Goal: Find specific page/section: Find specific page/section

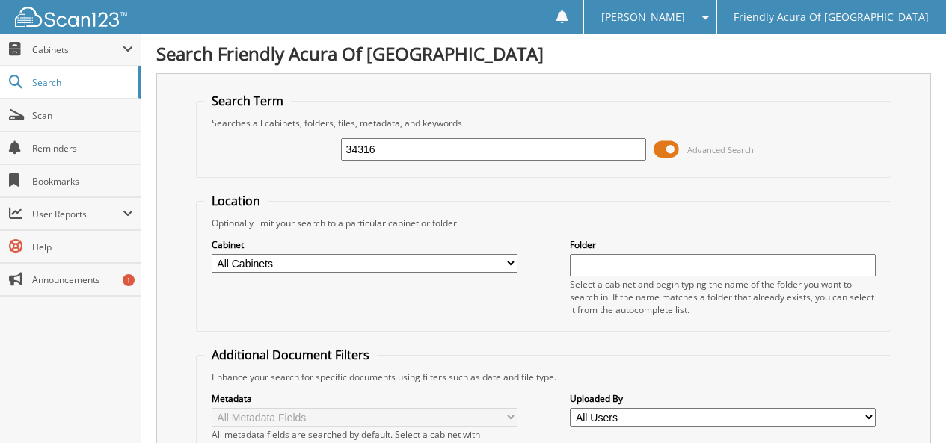
type input "34316"
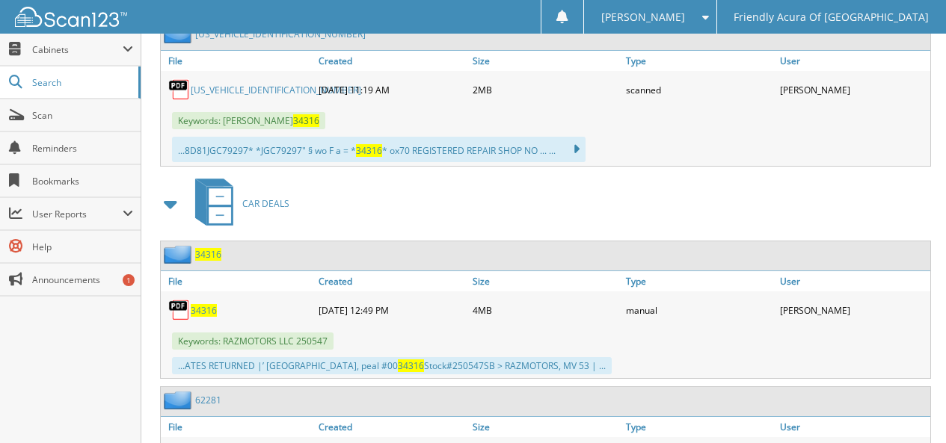
scroll to position [748, 0]
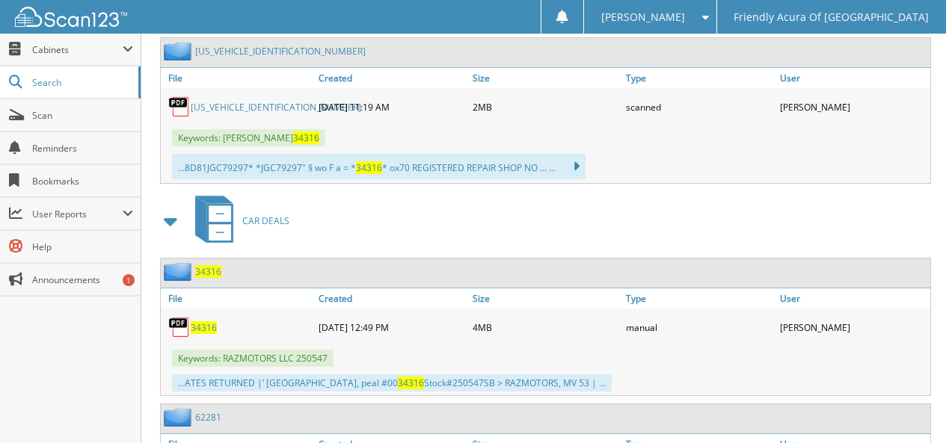
click at [214, 267] on span "34316" at bounding box center [208, 271] width 26 height 13
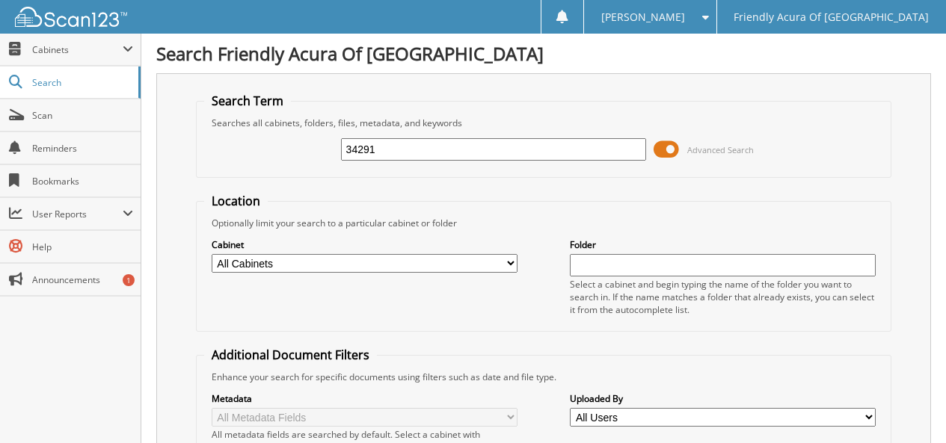
type input "34291"
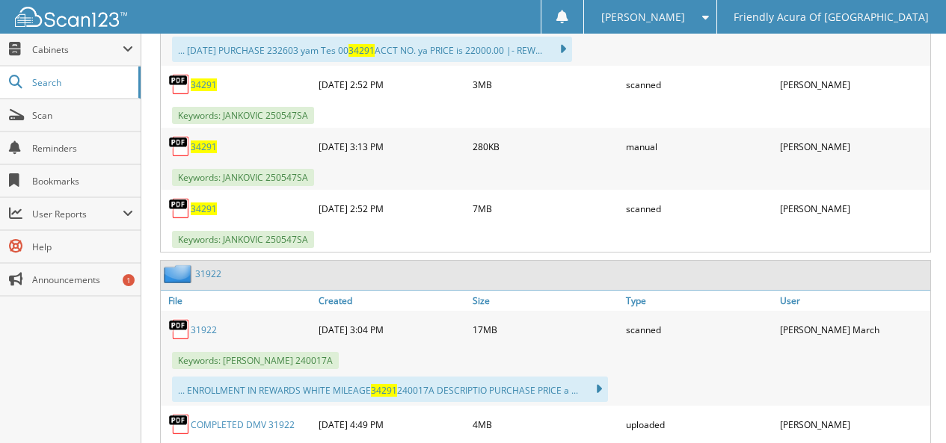
scroll to position [1732, 0]
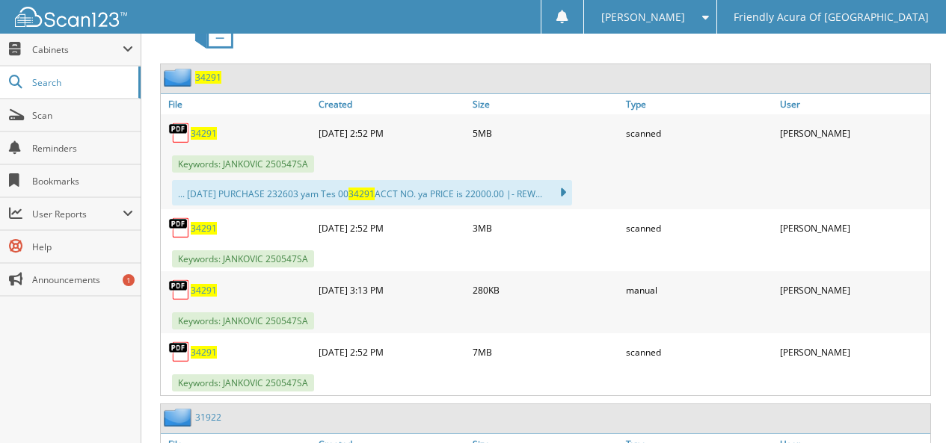
click at [206, 79] on span "34291" at bounding box center [208, 77] width 26 height 13
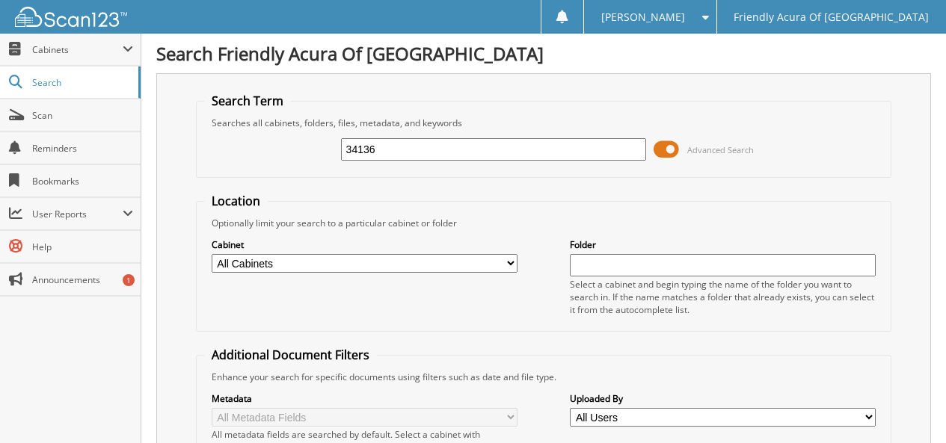
type input "34136"
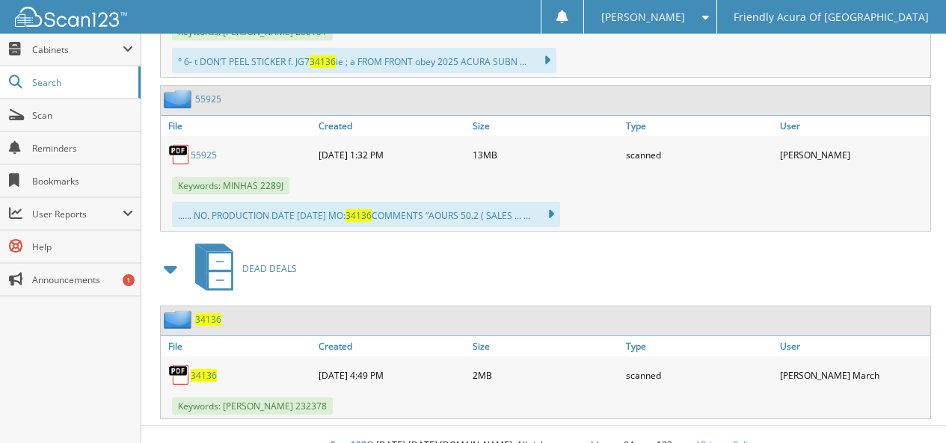
scroll to position [1337, 0]
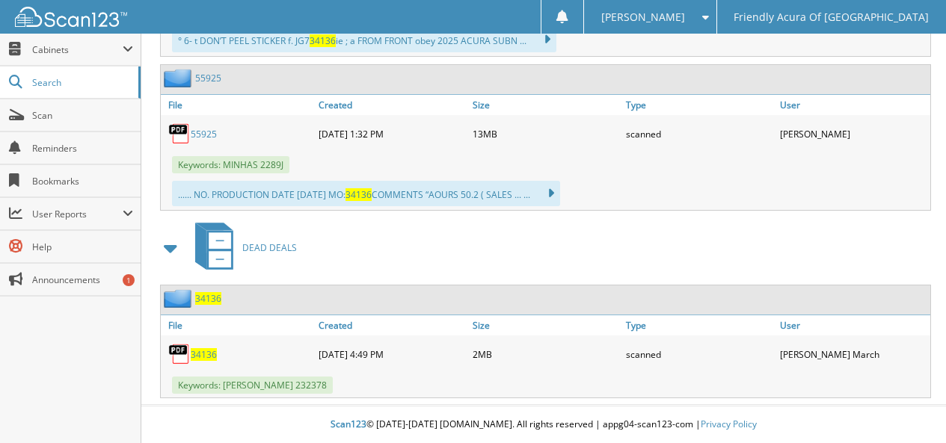
click at [205, 298] on span "34136" at bounding box center [208, 298] width 26 height 13
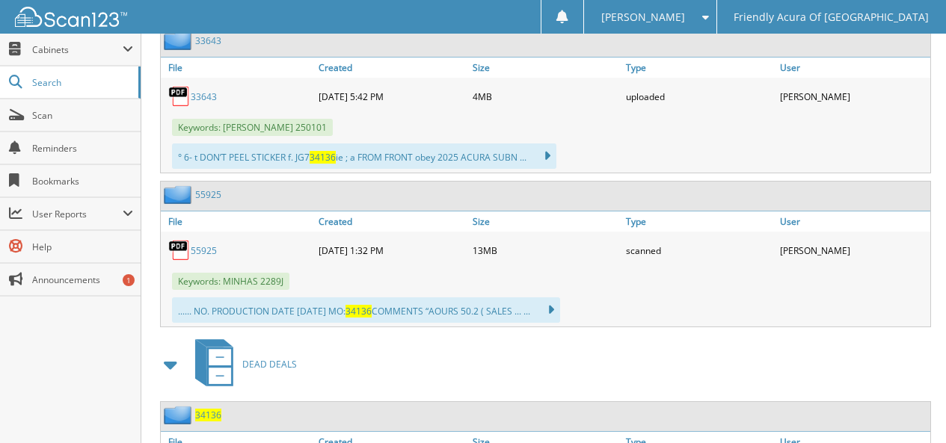
scroll to position [1337, 0]
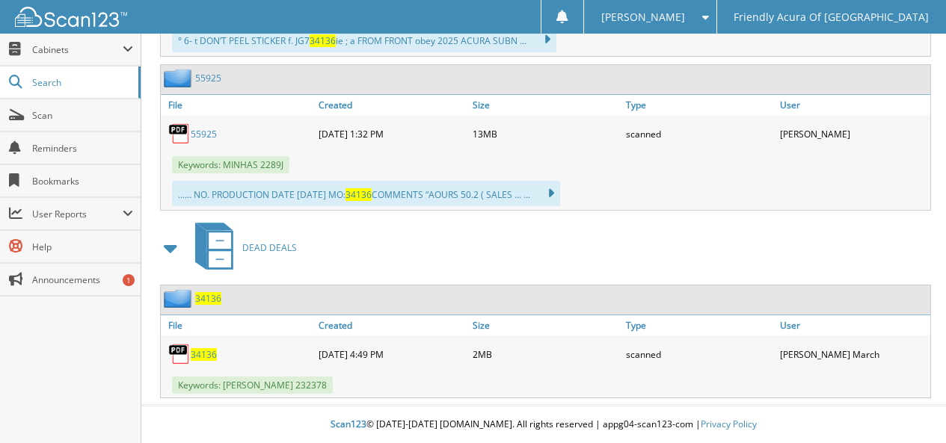
click at [217, 298] on span "34136" at bounding box center [208, 298] width 26 height 13
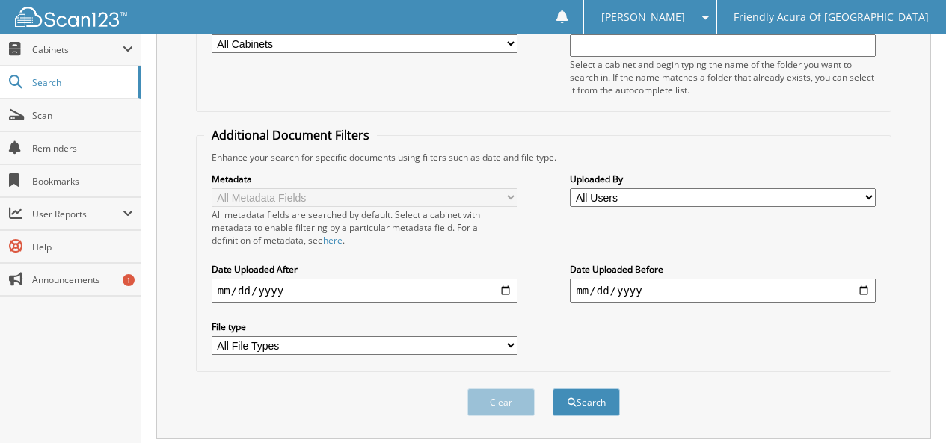
scroll to position [224, 0]
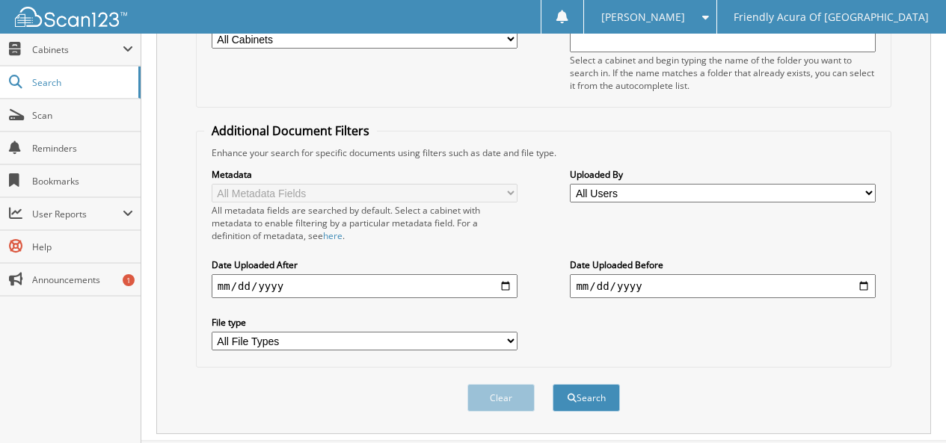
click at [619, 191] on select "All Users Amanda Gorman ANA BERMAN Angela Hauck ariana kirschner Bradley Ackers…" at bounding box center [723, 193] width 306 height 19
select select "73982"
click at [570, 184] on select "All Users Amanda Gorman ANA BERMAN Angela Hauck ariana kirschner Bradley Ackers…" at bounding box center [723, 193] width 306 height 19
click at [323, 339] on select "All File Types PDF WEBP" at bounding box center [365, 341] width 306 height 19
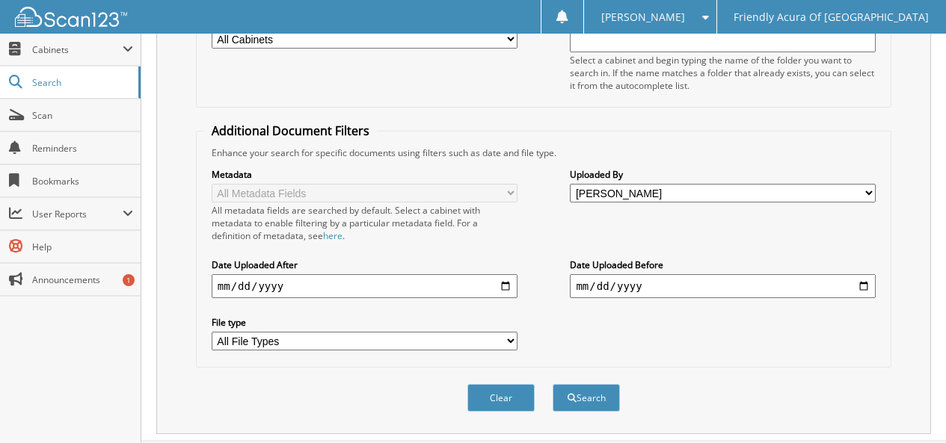
click at [314, 286] on input "date" at bounding box center [365, 286] width 306 height 24
click at [508, 283] on input "date" at bounding box center [365, 286] width 306 height 24
type input "2025-09-11"
click at [587, 400] on button "Search" at bounding box center [586, 398] width 67 height 28
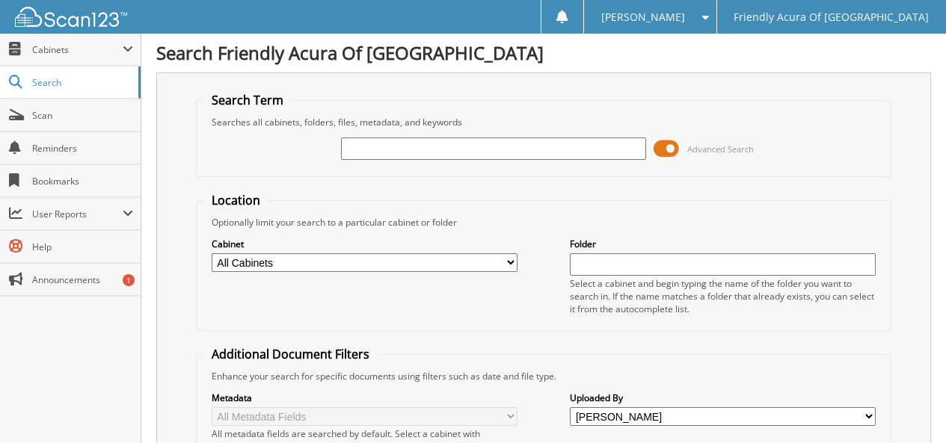
scroll to position [0, 0]
click at [405, 145] on input "text" at bounding box center [494, 149] width 306 height 22
type input "34136"
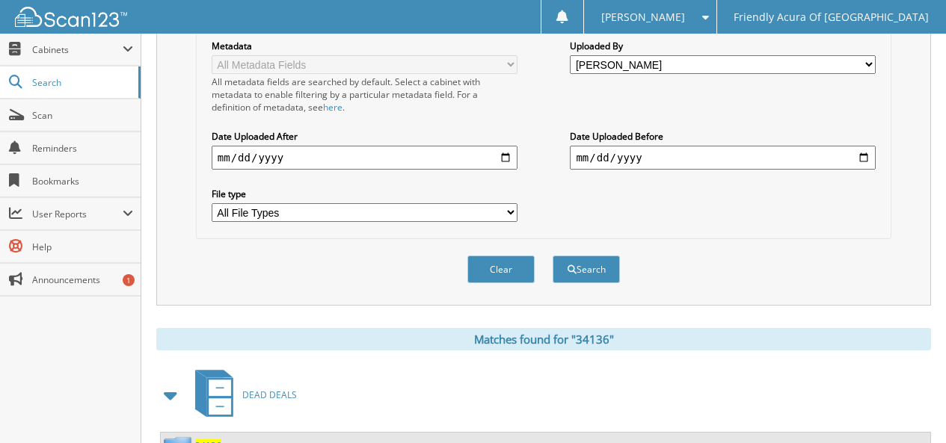
scroll to position [418, 0]
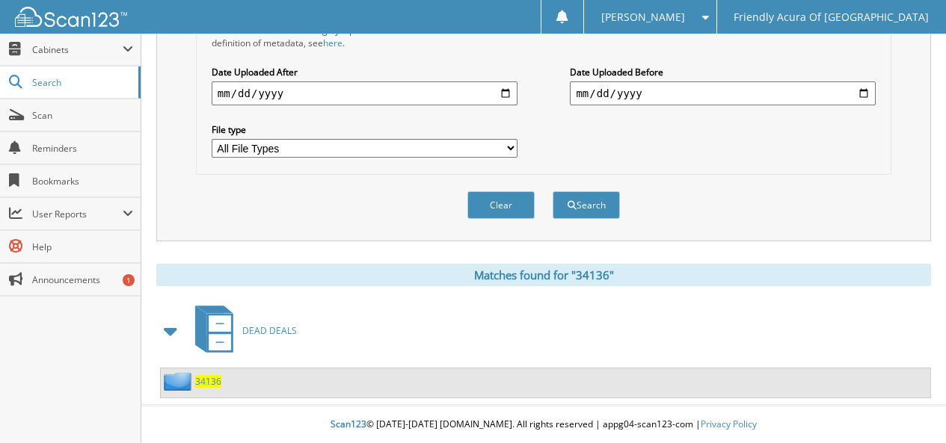
click at [217, 375] on span "34136" at bounding box center [208, 381] width 26 height 13
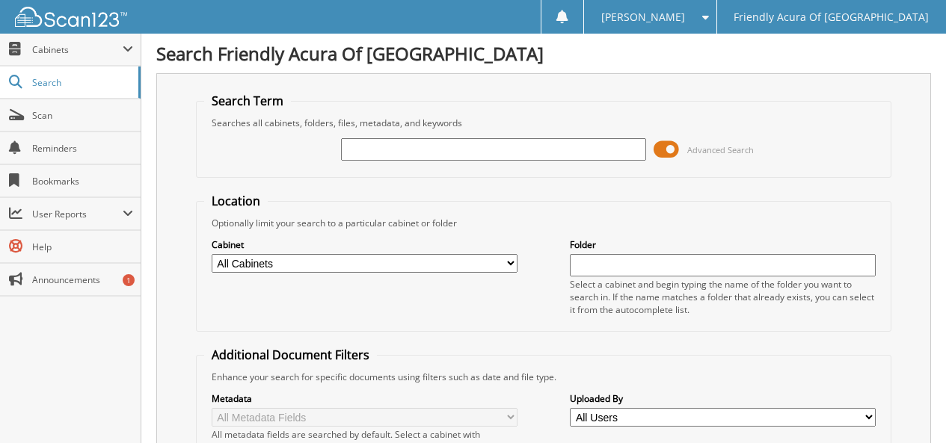
click at [377, 153] on input "text" at bounding box center [494, 149] width 306 height 22
type input "34150"
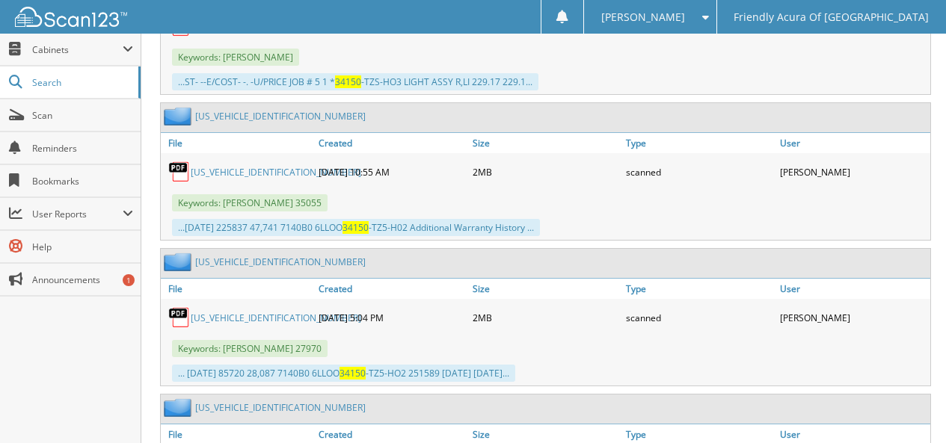
scroll to position [5843, 0]
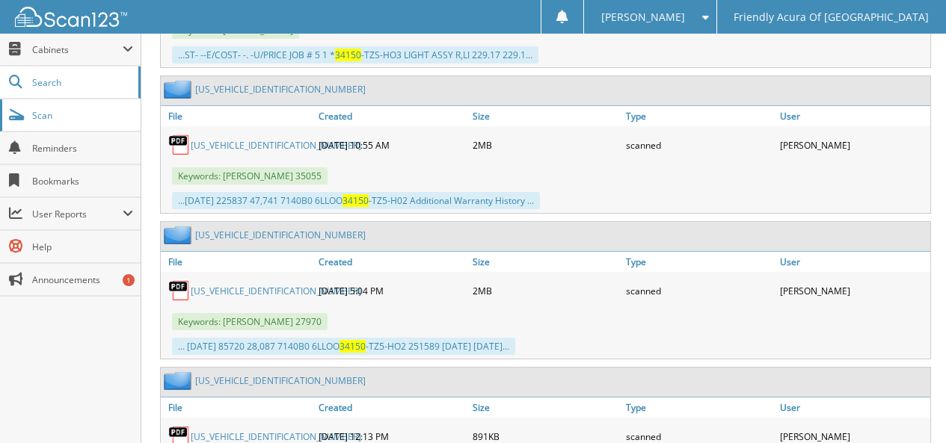
click at [99, 107] on link "Scan" at bounding box center [70, 115] width 141 height 32
